Goal: Information Seeking & Learning: Learn about a topic

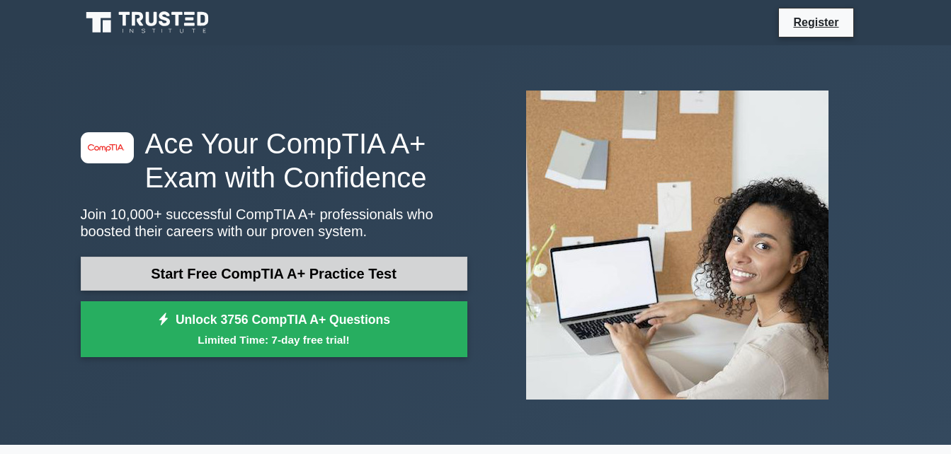
click at [306, 267] on link "Start Free CompTIA A+ Practice Test" at bounding box center [274, 274] width 386 height 34
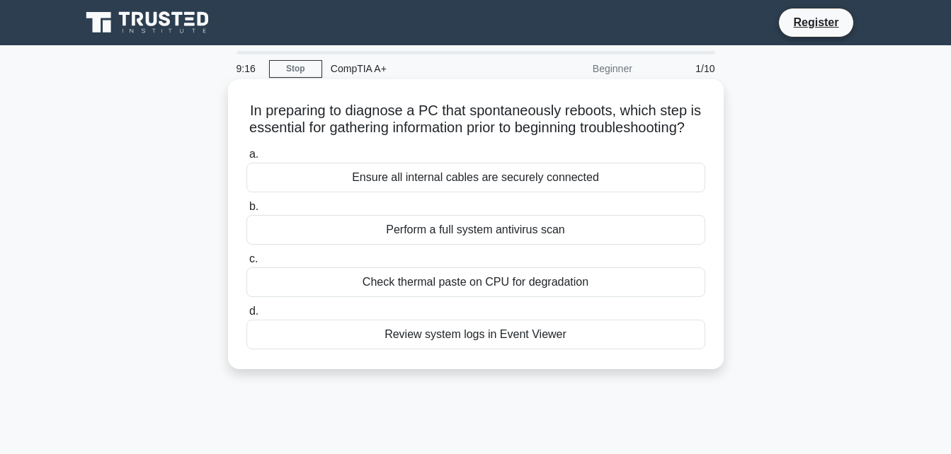
click at [447, 245] on div "Perform a full system antivirus scan" at bounding box center [475, 230] width 459 height 30
click at [246, 212] on input "b. Perform a full system antivirus scan" at bounding box center [246, 206] width 0 height 9
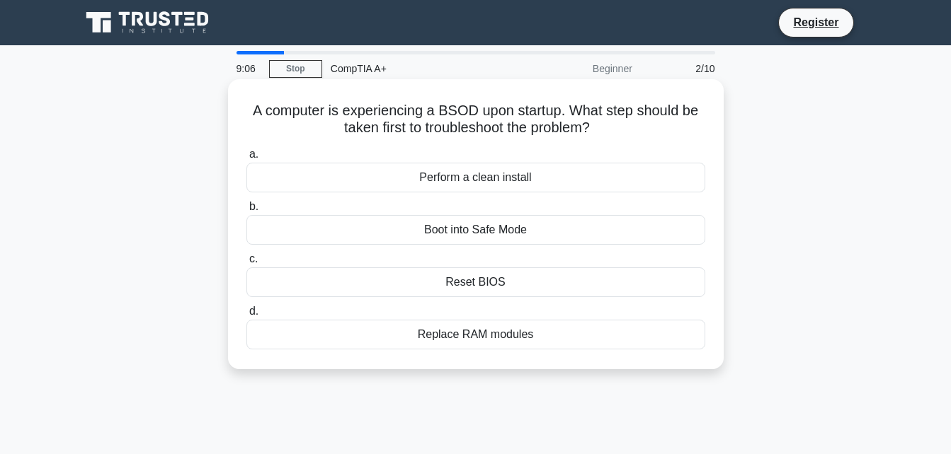
click at [479, 227] on div "Boot into Safe Mode" at bounding box center [475, 230] width 459 height 30
click at [246, 212] on input "b. Boot into Safe Mode" at bounding box center [246, 206] width 0 height 9
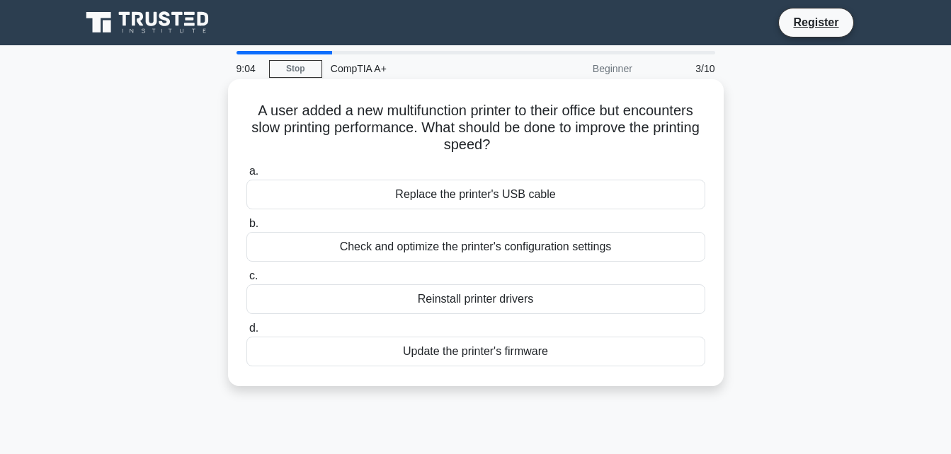
click at [472, 194] on div "Replace the printer's USB cable" at bounding box center [475, 195] width 459 height 30
click at [246, 176] on input "a. Replace the printer's USB cable" at bounding box center [246, 171] width 0 height 9
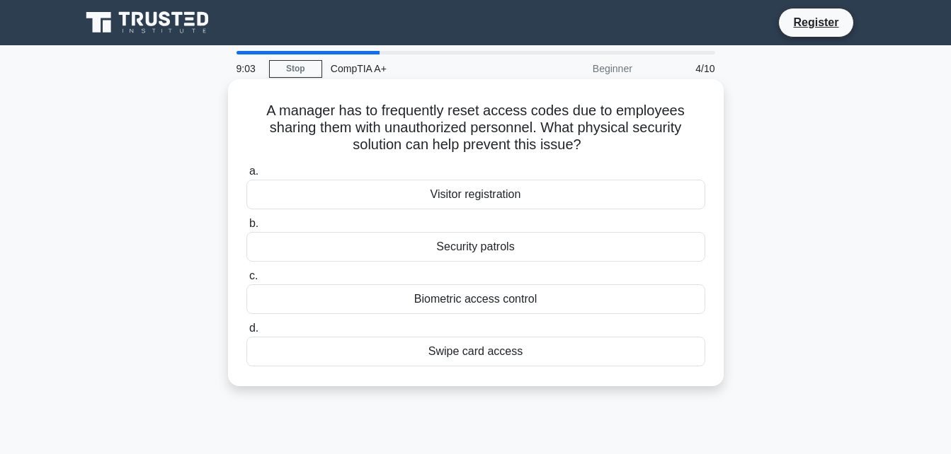
click at [470, 257] on div "Security patrols" at bounding box center [475, 247] width 459 height 30
click at [246, 229] on input "b. Security patrols" at bounding box center [246, 223] width 0 height 9
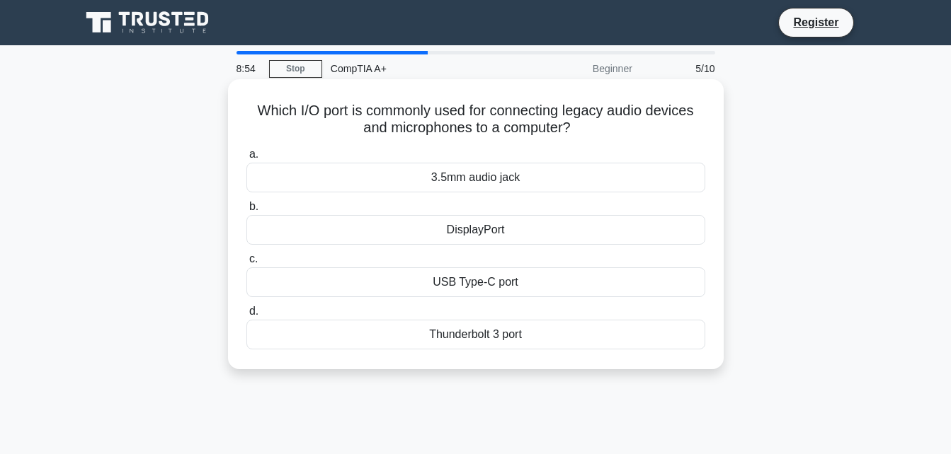
click at [482, 189] on div "3.5mm audio jack" at bounding box center [475, 178] width 459 height 30
click at [246, 159] on input "a. 3.5mm audio jack" at bounding box center [246, 154] width 0 height 9
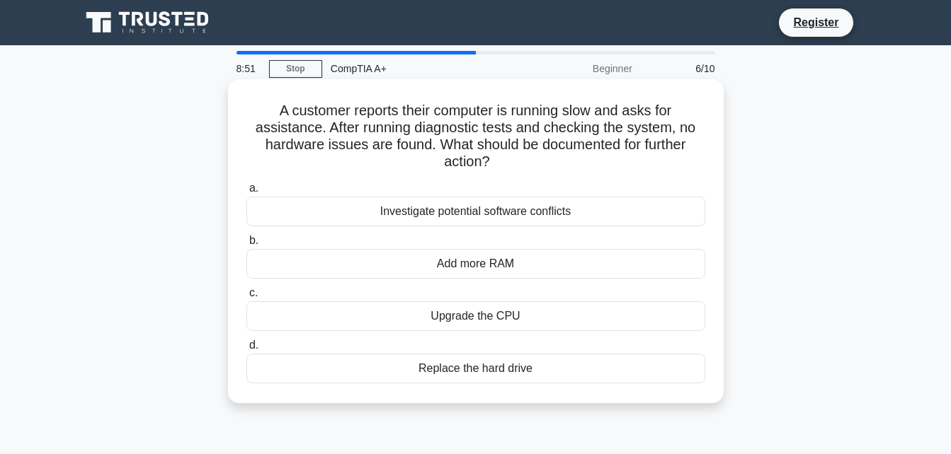
click at [480, 217] on div "Investigate potential software conflicts" at bounding box center [475, 212] width 459 height 30
click at [246, 193] on input "a. Investigate potential software conflicts" at bounding box center [246, 188] width 0 height 9
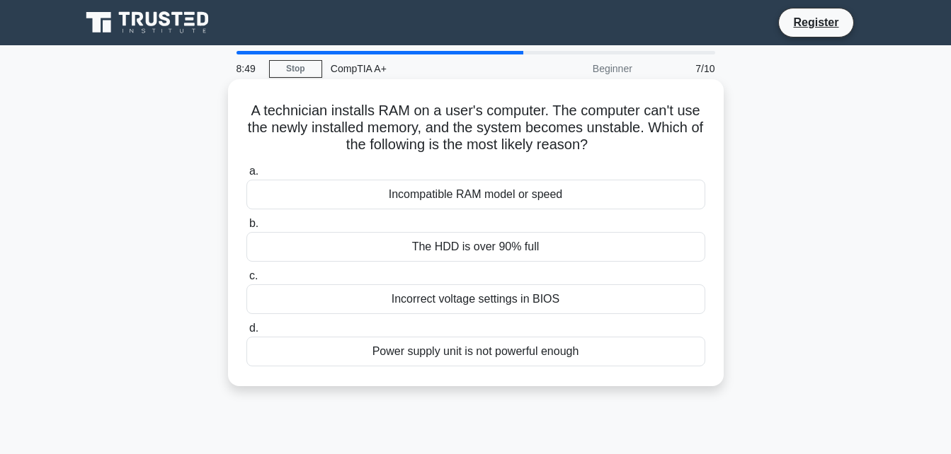
click at [481, 247] on div "The HDD is over 90% full" at bounding box center [475, 247] width 459 height 30
click at [246, 229] on input "b. The HDD is over 90% full" at bounding box center [246, 223] width 0 height 9
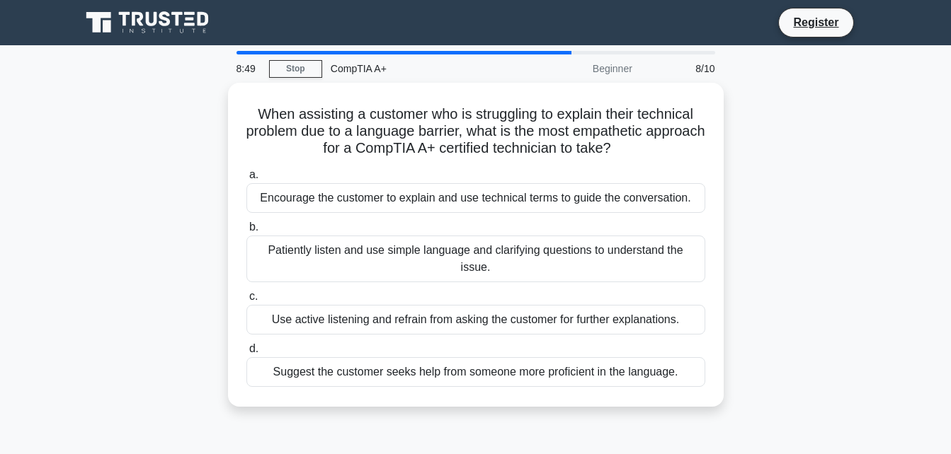
click at [481, 247] on div "Patiently listen and use simple language and clarifying questions to understand…" at bounding box center [475, 259] width 459 height 47
click at [246, 232] on input "b. Patiently listen and use simple language and clarifying questions to underst…" at bounding box center [246, 227] width 0 height 9
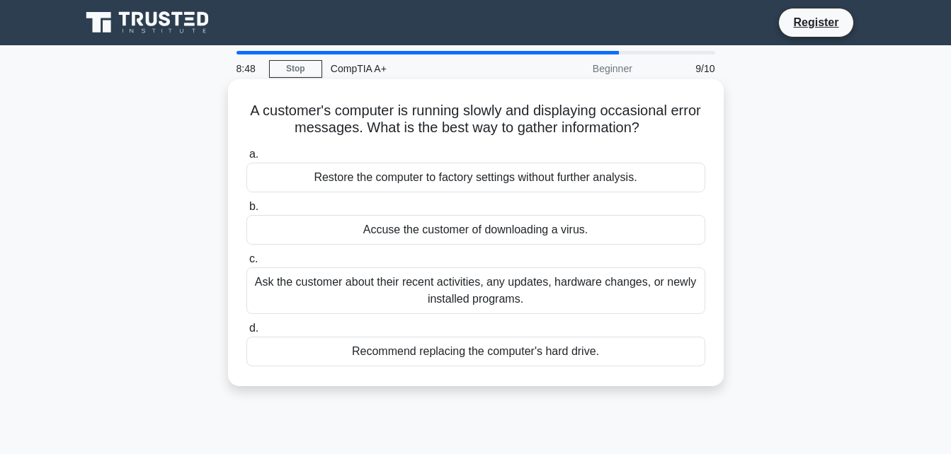
click at [485, 276] on div "Ask the customer about their recent activities, any updates, hardware changes, …" at bounding box center [475, 291] width 459 height 47
click at [246, 264] on input "c. Ask the customer about their recent activities, any updates, hardware change…" at bounding box center [246, 259] width 0 height 9
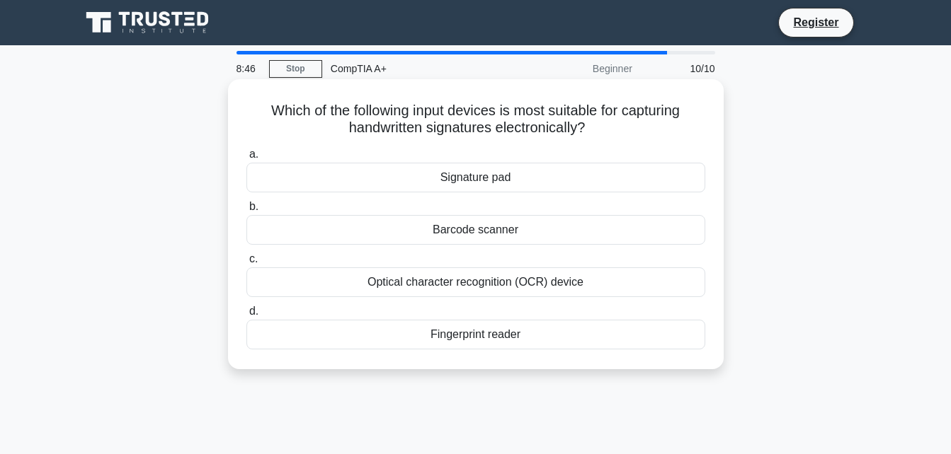
click at [483, 280] on div "Optical character recognition (OCR) device" at bounding box center [475, 283] width 459 height 30
click at [246, 264] on input "c. Optical character recognition (OCR) device" at bounding box center [246, 259] width 0 height 9
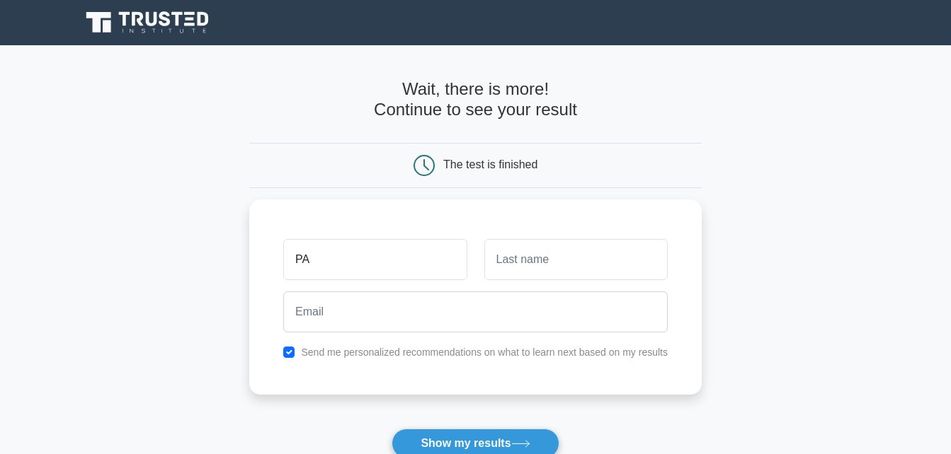
type input "[PERSON_NAME]"
type input "[EMAIL_ADDRESS][DOMAIN_NAME]"
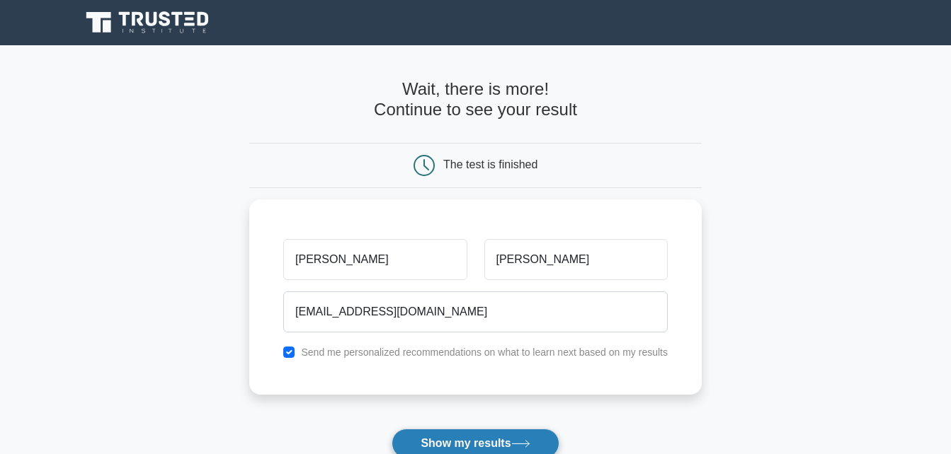
click at [473, 449] on button "Show my results" at bounding box center [474, 444] width 167 height 30
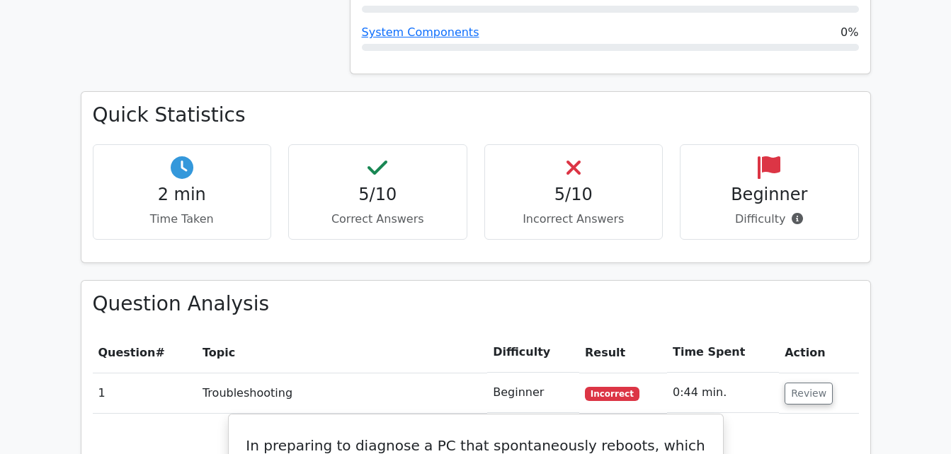
scroll to position [919, 0]
